Goal: Information Seeking & Learning: Learn about a topic

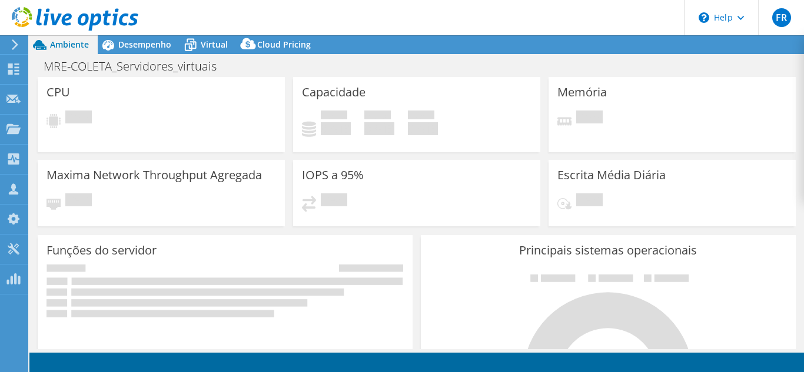
select select "USD"
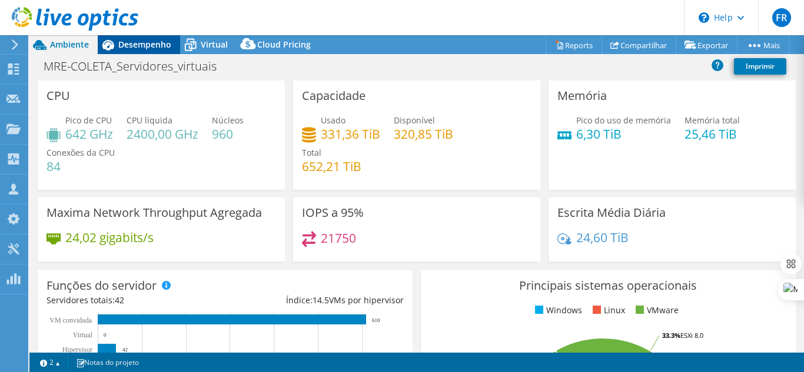
click at [149, 50] on div "Desempenho" at bounding box center [139, 44] width 82 height 19
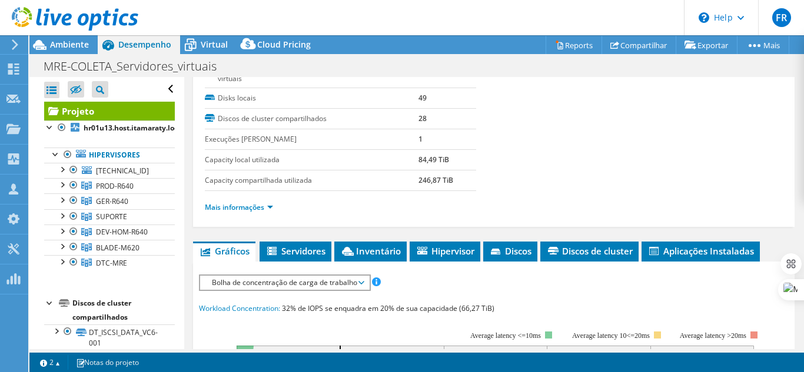
scroll to position [177, 0]
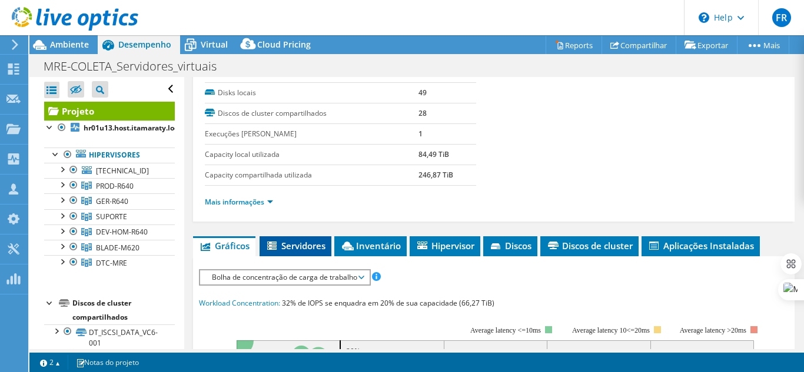
click at [295, 249] on span "Servidores" at bounding box center [295, 246] width 60 height 12
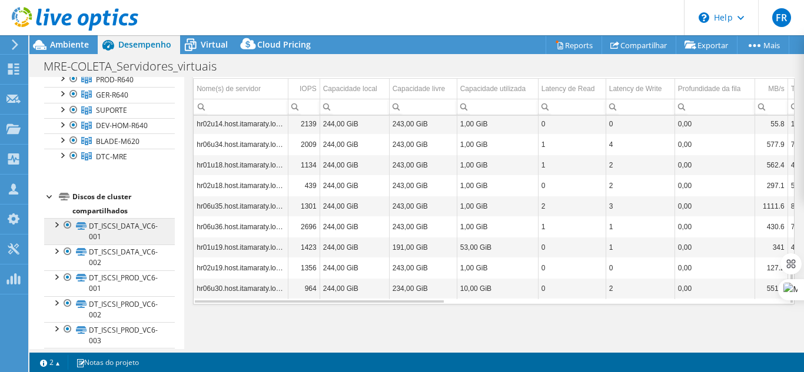
scroll to position [0, 0]
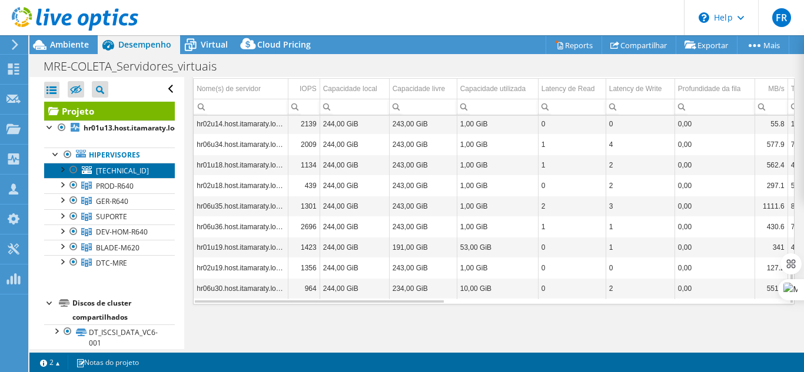
click at [106, 173] on span "[TECHNICAL_ID]" at bounding box center [122, 171] width 53 height 10
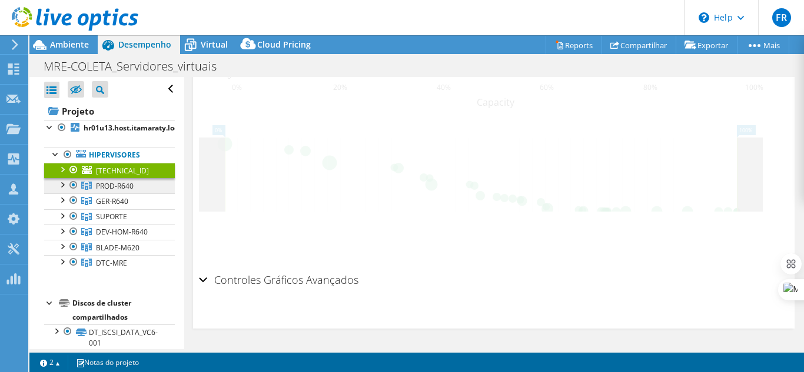
scroll to position [491, 0]
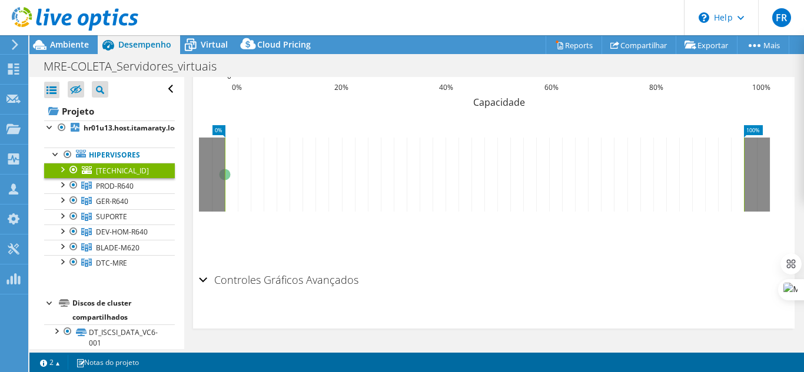
click at [64, 170] on div at bounding box center [62, 169] width 12 height 12
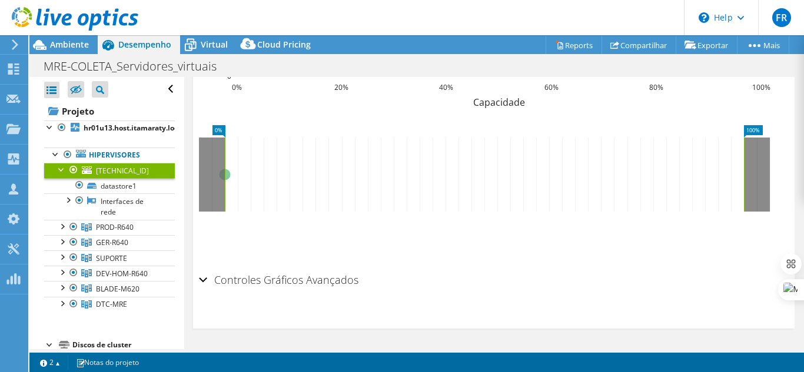
click at [64, 170] on div at bounding box center [62, 169] width 12 height 12
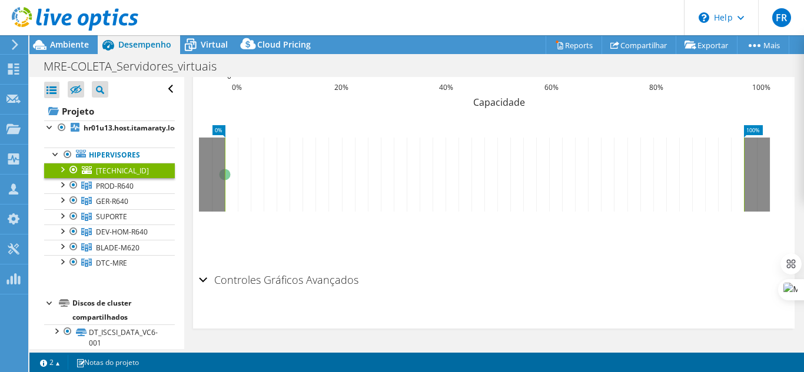
click at [151, 45] on span "Desempenho" at bounding box center [144, 44] width 53 height 11
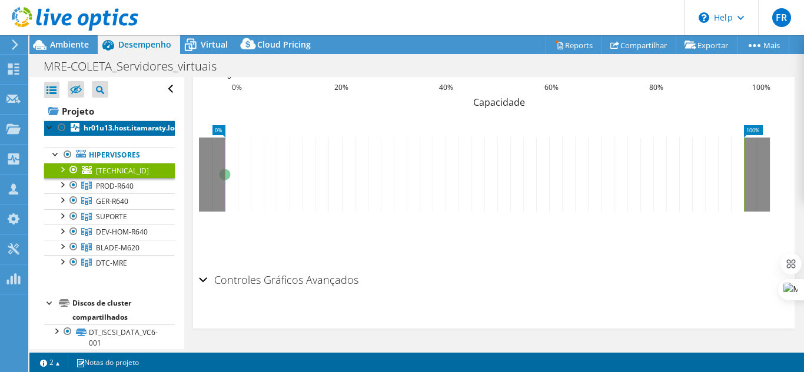
click at [98, 127] on b "hr01u13.host.itamaraty.local" at bounding box center [134, 128] width 101 height 10
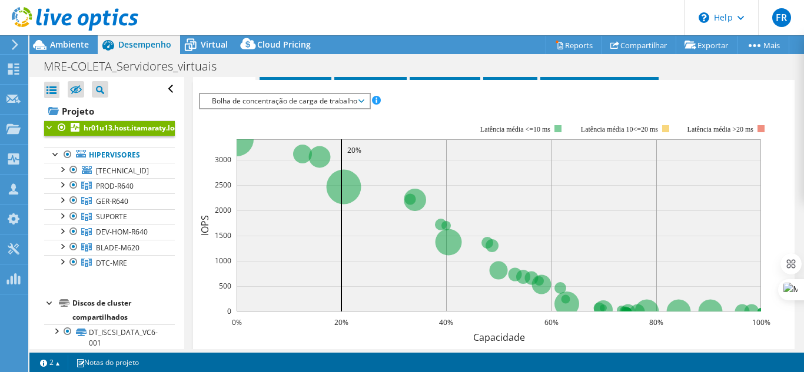
scroll to position [120, 0]
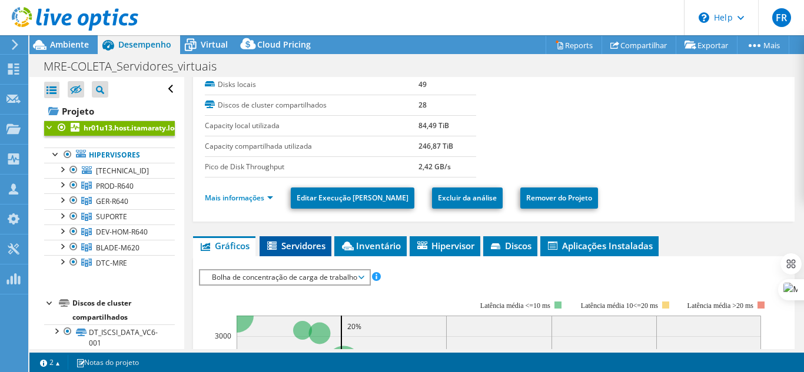
click at [294, 246] on span "Servidores" at bounding box center [295, 246] width 60 height 12
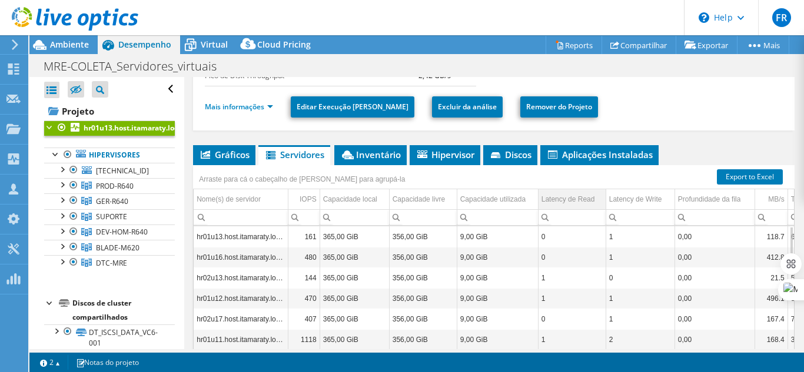
scroll to position [238, 0]
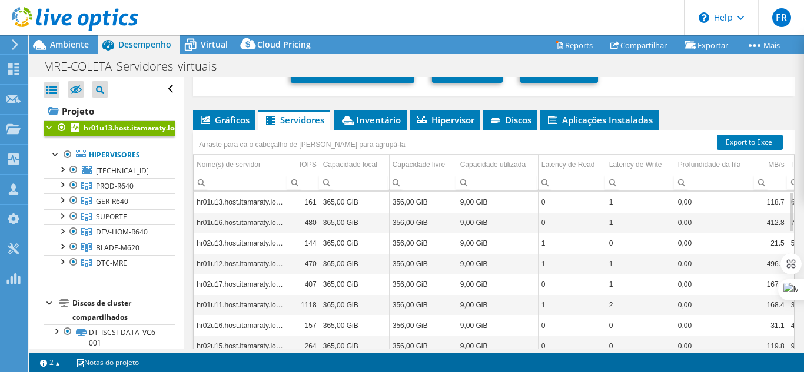
drag, startPoint x: 600, startPoint y: 297, endPoint x: 662, endPoint y: 312, distance: 64.2
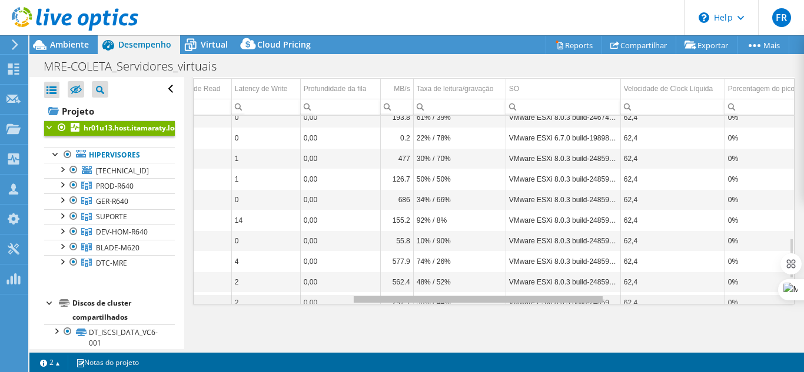
scroll to position [0, 0]
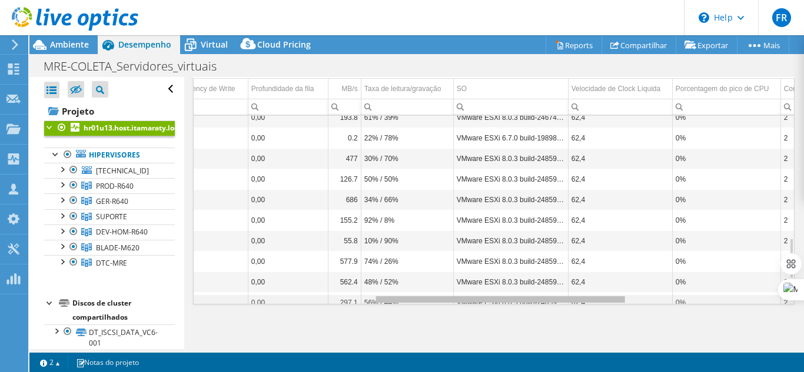
drag, startPoint x: 368, startPoint y: 297, endPoint x: 555, endPoint y: 286, distance: 186.9
click at [555, 286] on body "FR Membro da equipe [PERSON_NAME] [PERSON_NAME][EMAIL_ADDRESS][PERSON_NAME][DOM…" at bounding box center [402, 186] width 804 height 372
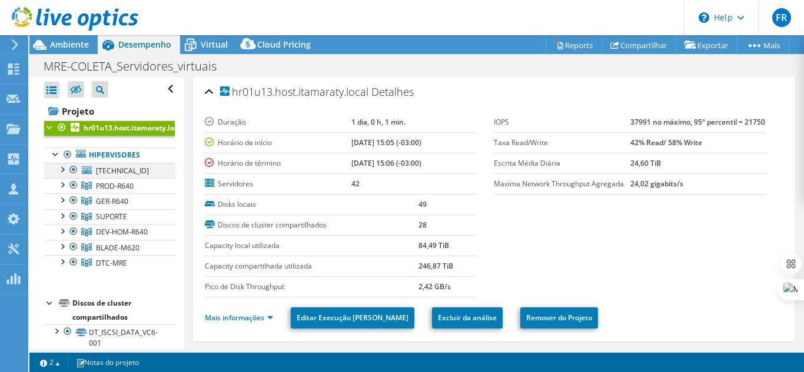
click at [62, 168] on div at bounding box center [62, 169] width 12 height 12
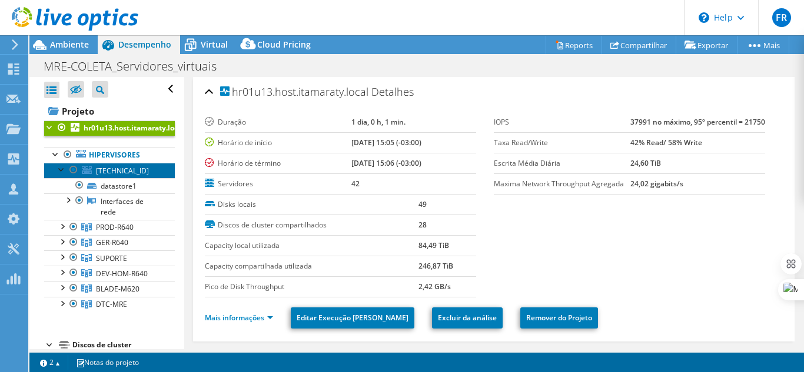
click at [105, 171] on span "[TECHNICAL_ID]" at bounding box center [122, 171] width 53 height 10
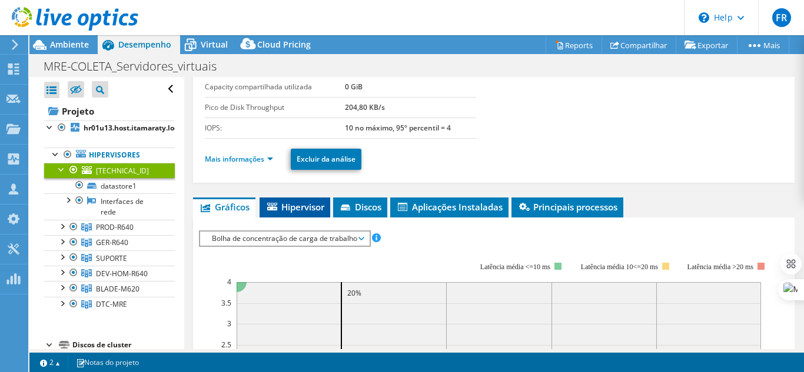
click at [288, 211] on span "Hipervisor" at bounding box center [294, 207] width 59 height 12
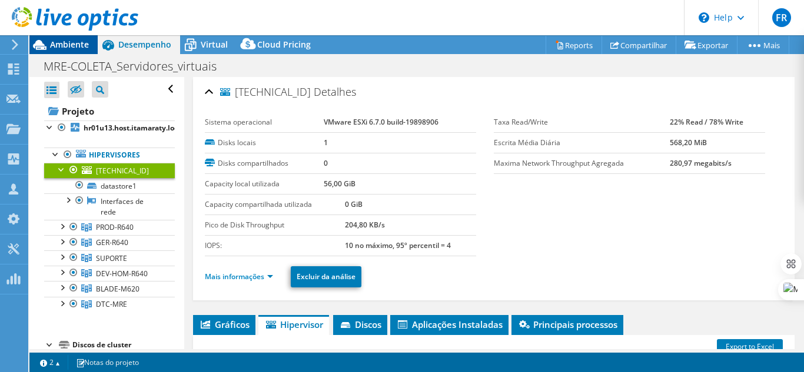
click at [66, 46] on span "Ambiente" at bounding box center [69, 44] width 39 height 11
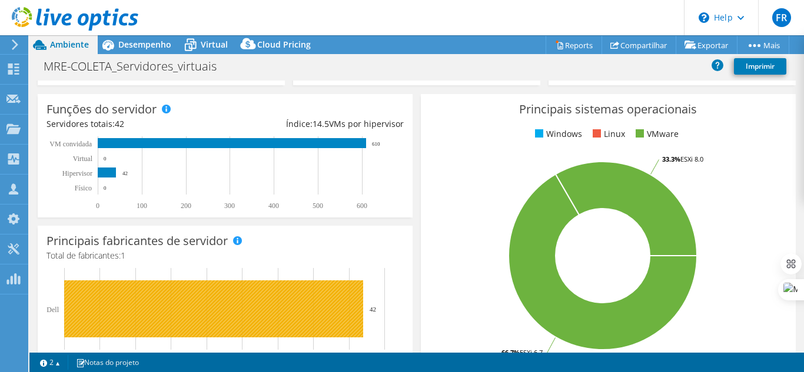
click at [154, 320] on rect at bounding box center [213, 309] width 299 height 57
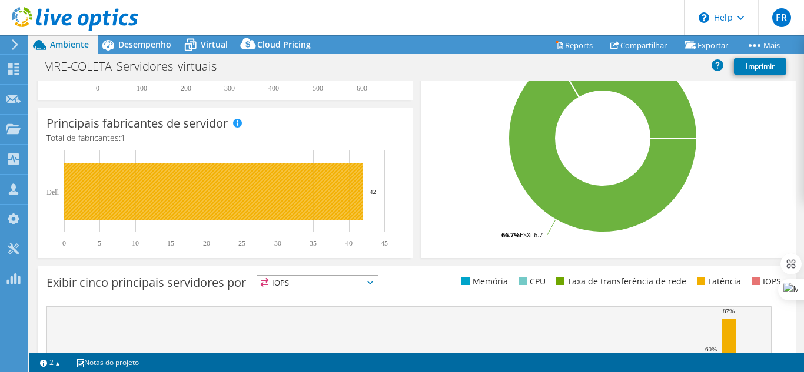
click at [303, 188] on rect at bounding box center [213, 191] width 299 height 57
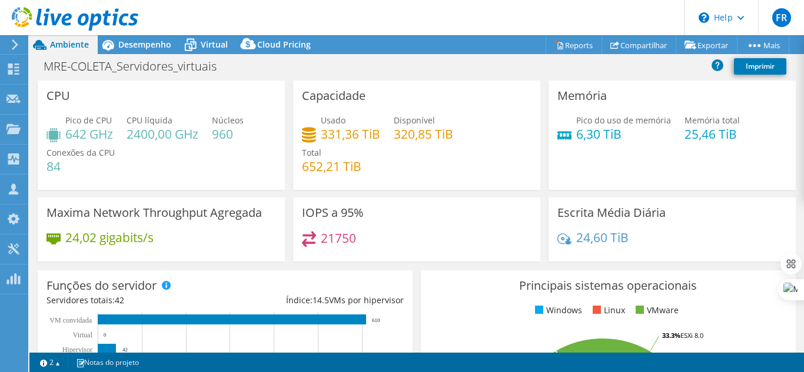
click at [128, 35] on div at bounding box center [69, 19] width 138 height 39
click at [132, 42] on span "Desempenho" at bounding box center [144, 44] width 53 height 11
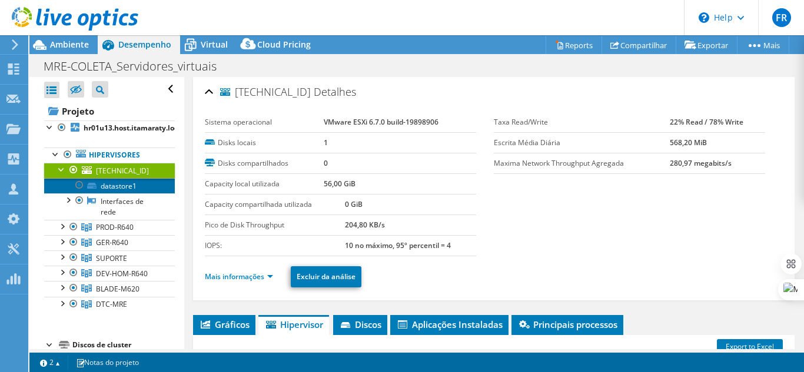
click at [118, 189] on link "datastore1" at bounding box center [109, 185] width 131 height 15
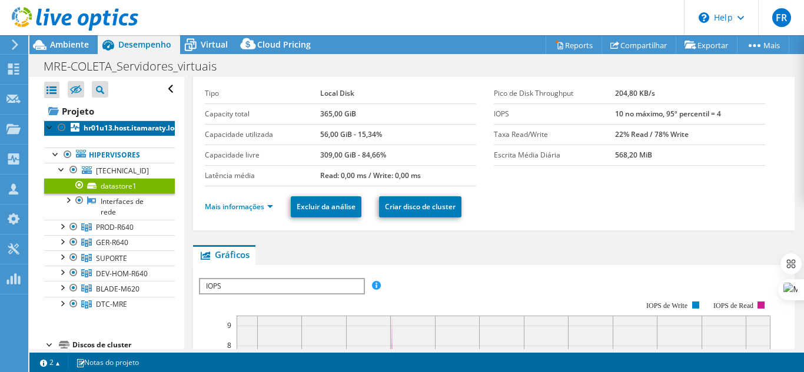
click at [89, 126] on b "hr01u13.host.itamaraty.local" at bounding box center [134, 128] width 101 height 10
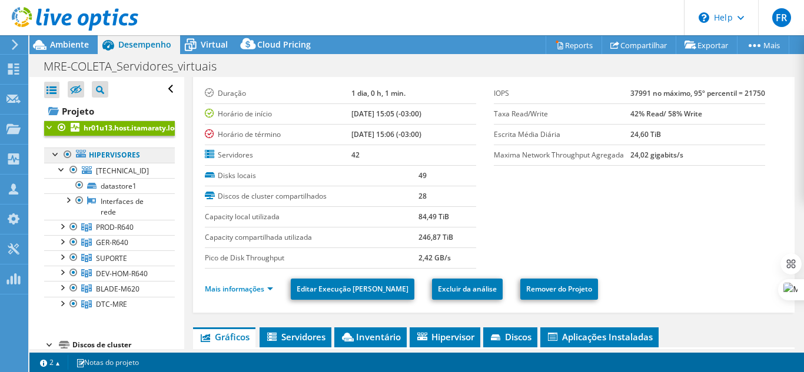
click at [97, 152] on link "Hipervisores" at bounding box center [109, 155] width 131 height 15
click at [108, 155] on link "Hipervisores" at bounding box center [109, 155] width 131 height 15
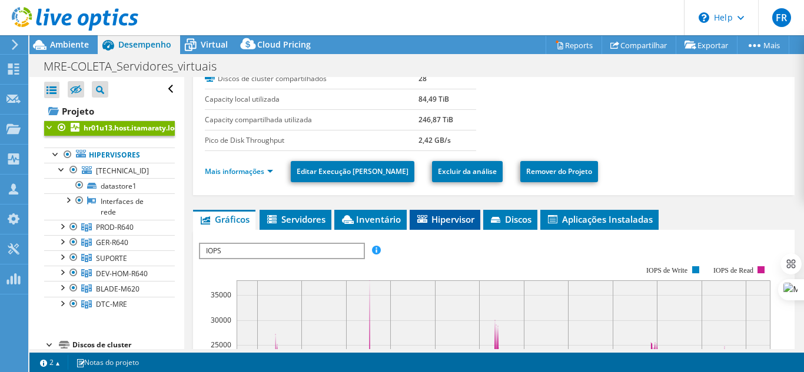
click at [440, 220] on span "Hipervisor" at bounding box center [444, 220] width 59 height 12
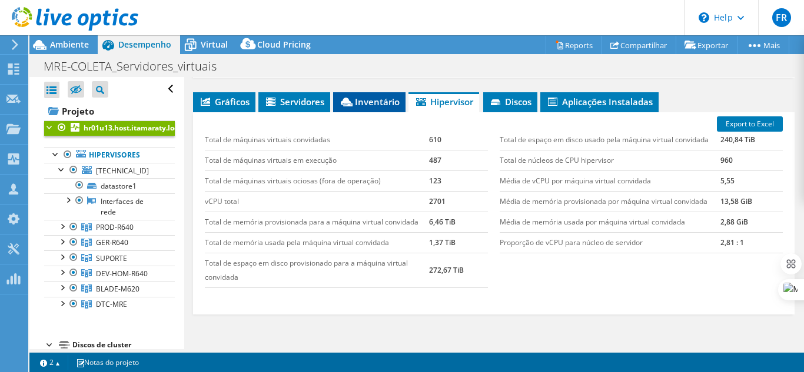
click at [373, 108] on li "Inventário" at bounding box center [369, 102] width 72 height 20
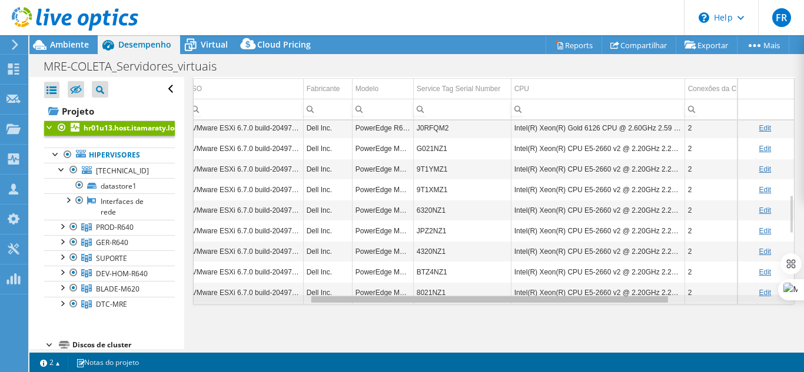
scroll to position [0, 194]
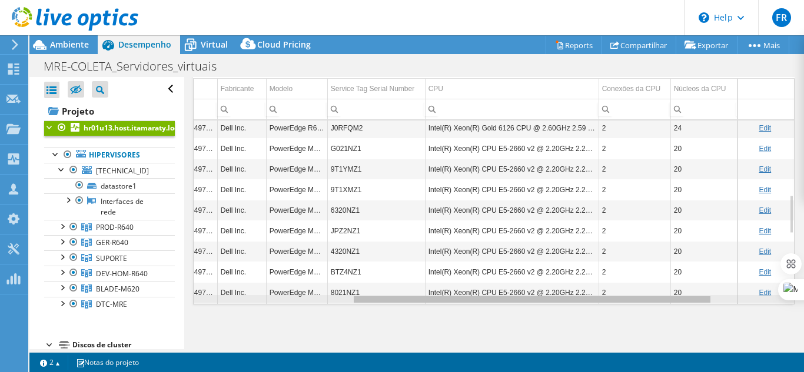
drag, startPoint x: 507, startPoint y: 302, endPoint x: 670, endPoint y: 294, distance: 163.2
click at [670, 294] on body "FR Membro da equipe [PERSON_NAME] [PERSON_NAME][EMAIL_ADDRESS][PERSON_NAME][DOM…" at bounding box center [402, 186] width 804 height 372
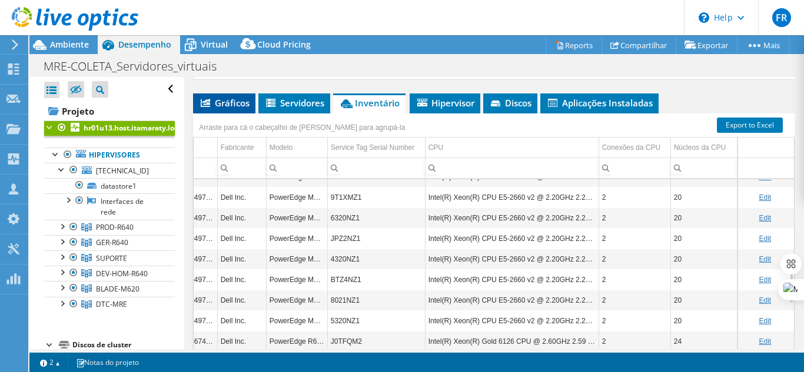
click at [222, 107] on span "Gráficos" at bounding box center [224, 103] width 51 height 12
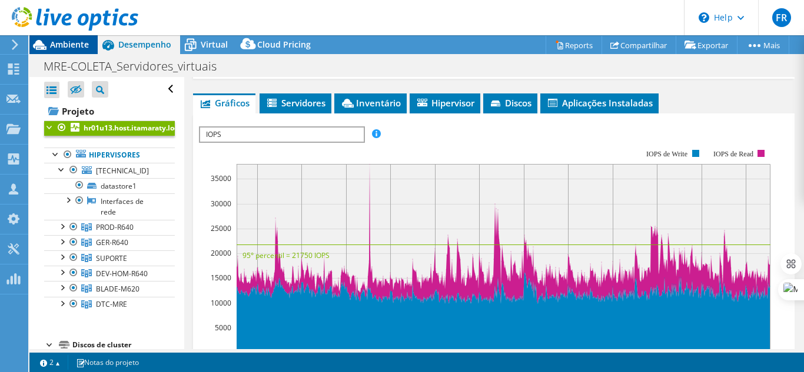
click at [75, 43] on span "Ambiente" at bounding box center [69, 44] width 39 height 11
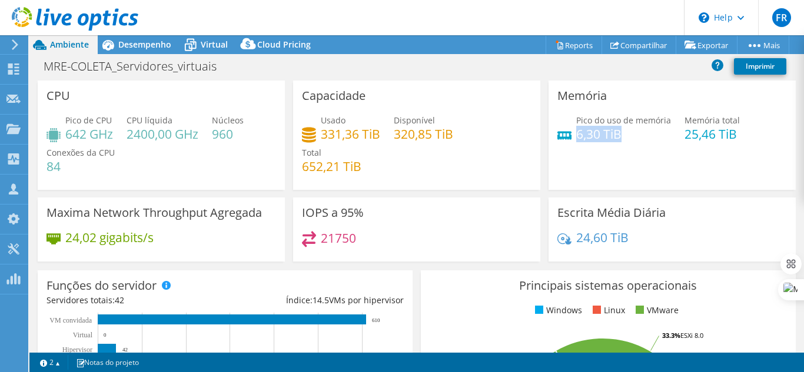
drag, startPoint x: 570, startPoint y: 136, endPoint x: 617, endPoint y: 134, distance: 47.1
click at [617, 134] on h4 "6,30 TiB" at bounding box center [623, 134] width 95 height 13
click at [583, 192] on div "Memória Pico do uso de memória 6,30 TiB Memória total 25,46 TiB" at bounding box center [671, 139] width 255 height 117
drag, startPoint x: 678, startPoint y: 133, endPoint x: 728, endPoint y: 133, distance: 49.4
click at [728, 133] on h4 "25,46 TiB" at bounding box center [711, 134] width 55 height 13
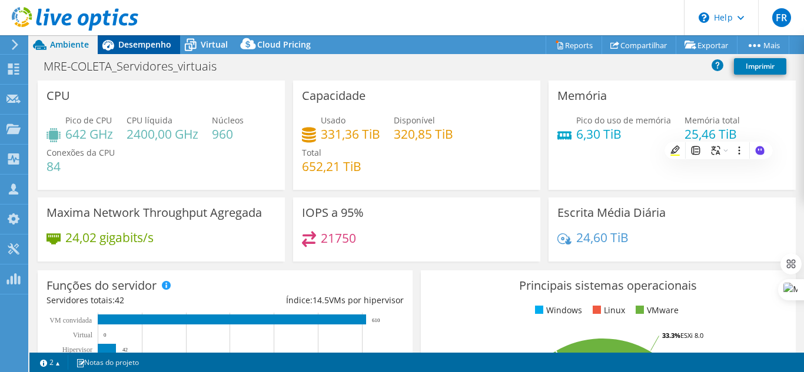
click at [132, 41] on span "Desempenho" at bounding box center [144, 44] width 53 height 11
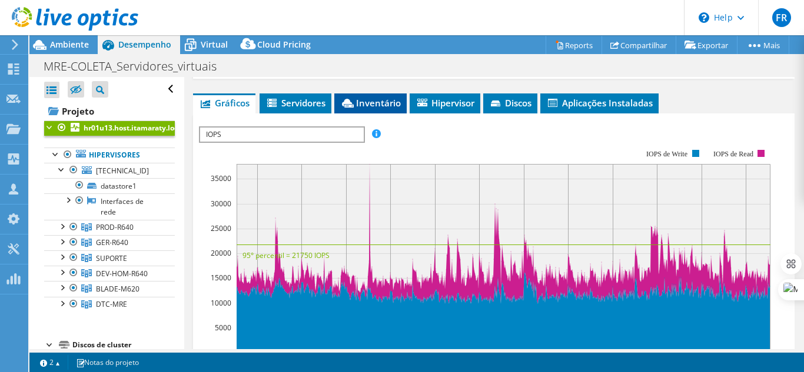
click at [382, 102] on span "Inventário" at bounding box center [370, 103] width 61 height 12
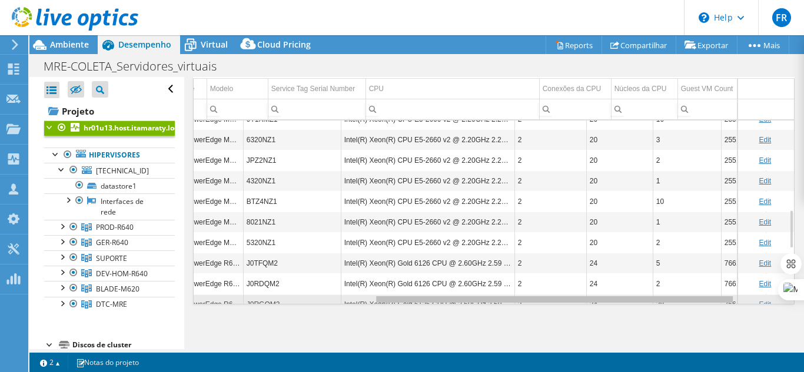
scroll to position [0, 346]
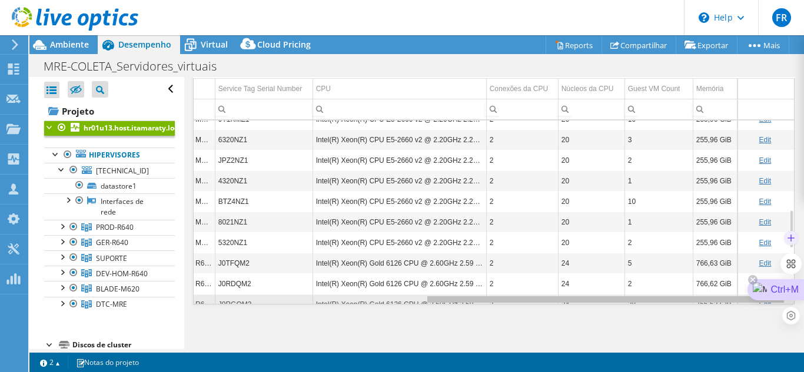
drag, startPoint x: 531, startPoint y: 301, endPoint x: 797, endPoint y: 282, distance: 266.6
click at [797, 282] on body "FR Membro da equipe [PERSON_NAME] [PERSON_NAME][EMAIL_ADDRESS][PERSON_NAME][DOM…" at bounding box center [402, 186] width 804 height 372
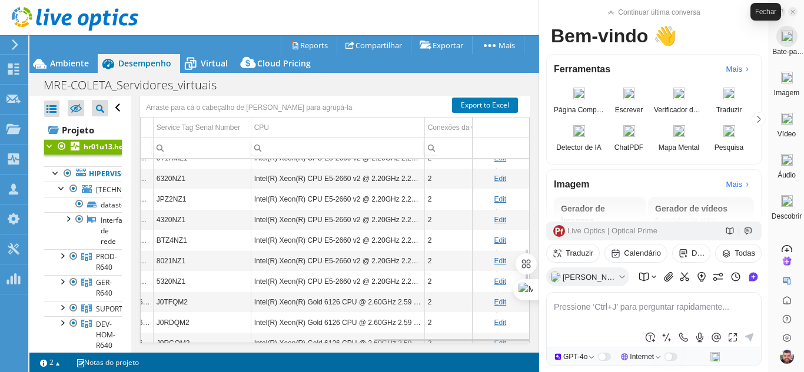
click at [793, 11] on icon at bounding box center [793, 12] width 6 height 6
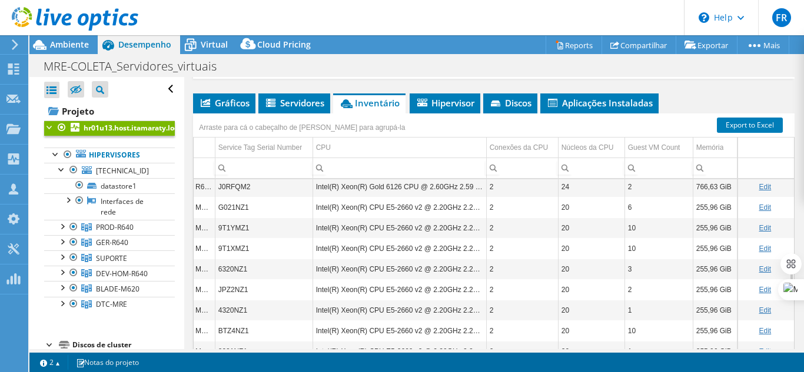
scroll to position [282, 383]
